Goal: Navigation & Orientation: Understand site structure

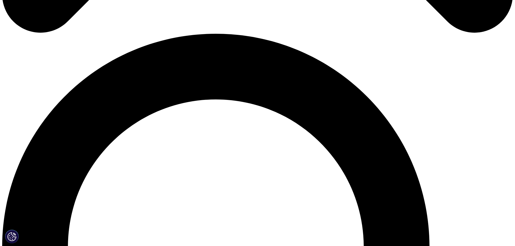
scroll to position [486, 0]
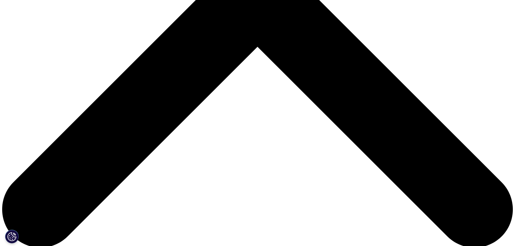
scroll to position [270, 0]
